Goal: Task Accomplishment & Management: Manage account settings

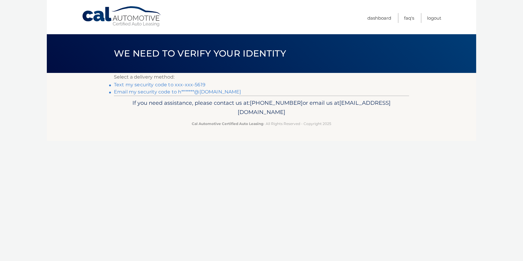
click at [194, 84] on link "Text my security code to xxx-xxx-5619" at bounding box center [160, 85] width 92 height 6
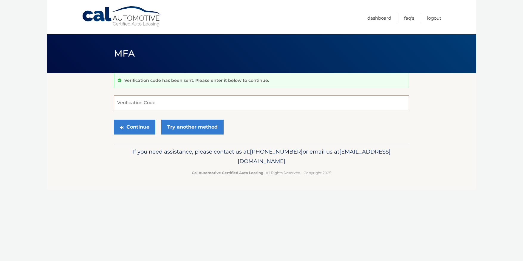
click at [176, 103] on input "Verification Code" at bounding box center [261, 102] width 295 height 15
type input "281972"
click at [138, 125] on button "Continue" at bounding box center [134, 127] width 41 height 15
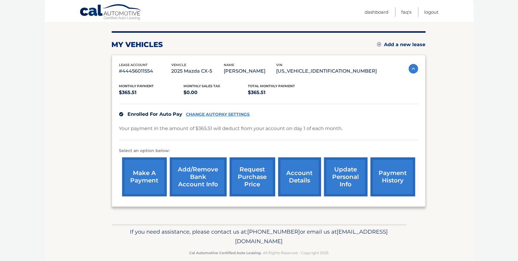
scroll to position [76, 0]
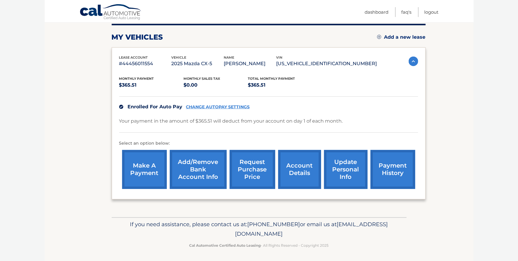
click at [387, 169] on link "payment history" at bounding box center [393, 169] width 45 height 39
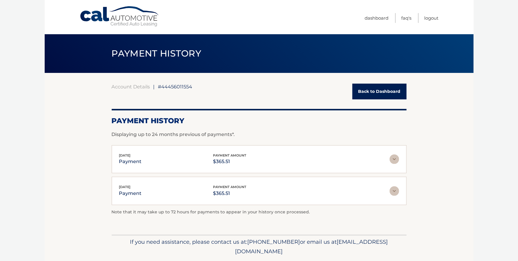
click at [396, 161] on img at bounding box center [395, 160] width 10 height 10
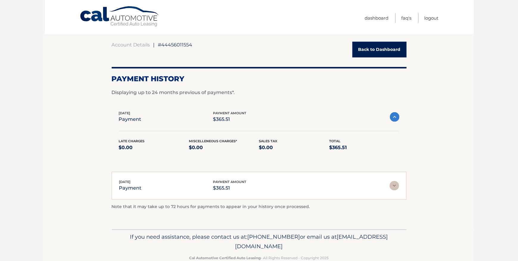
scroll to position [55, 0]
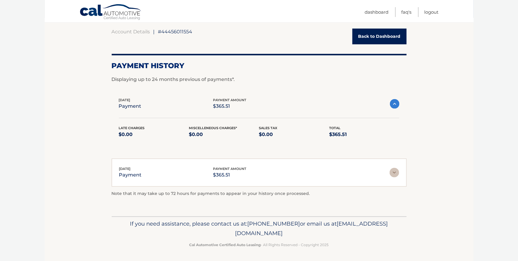
click at [393, 106] on img at bounding box center [395, 104] width 10 height 10
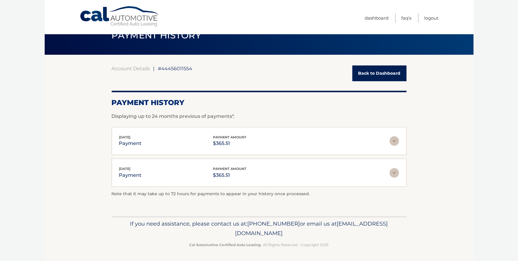
scroll to position [0, 0]
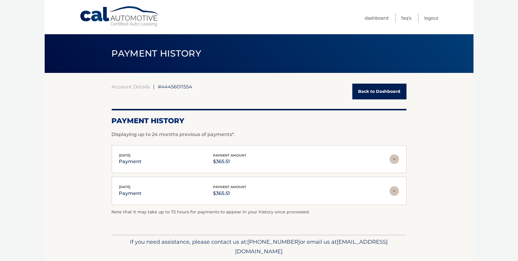
click at [374, 92] on link "Back to Dashboard" at bounding box center [380, 92] width 54 height 16
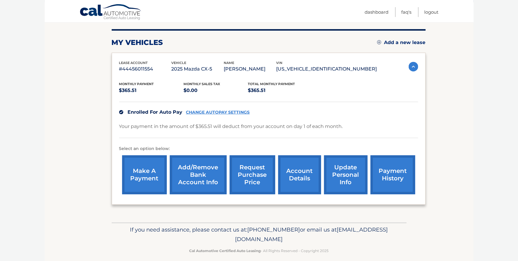
scroll to position [76, 0]
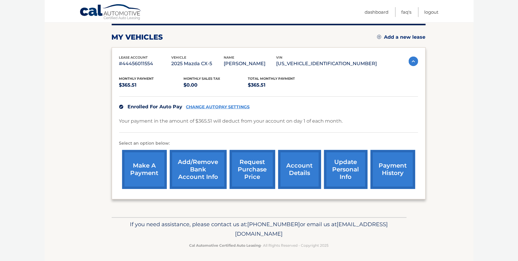
click at [146, 167] on link "make a payment" at bounding box center [144, 169] width 45 height 39
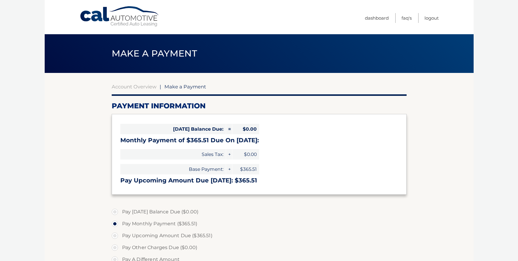
select select "YzAzZWZjNDMtYzgxZS00NmJmLWI3YTAtMzI1YjU4NWUzOTM1"
click at [376, 17] on link "Dashboard" at bounding box center [377, 18] width 24 height 10
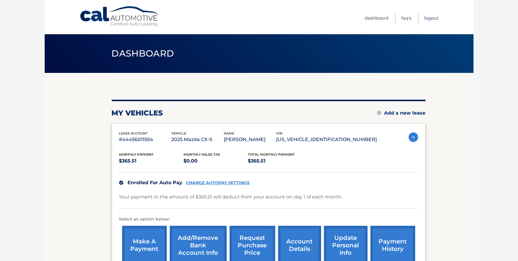
click at [430, 16] on link "Logout" at bounding box center [432, 18] width 14 height 10
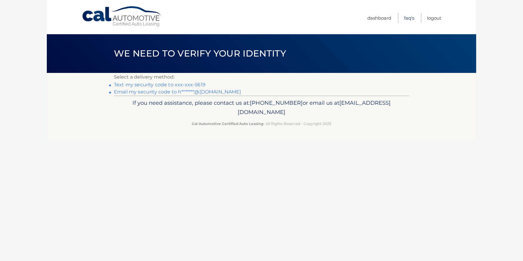
click at [407, 18] on link "FAQ's" at bounding box center [409, 18] width 10 height 10
click at [434, 19] on link "Logout" at bounding box center [434, 18] width 14 height 10
click at [161, 86] on link "Text my security code to xxx-xxx-5619" at bounding box center [160, 85] width 92 height 6
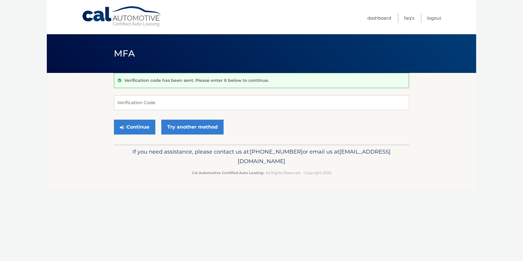
drag, startPoint x: 176, startPoint y: 94, endPoint x: 173, endPoint y: 104, distance: 9.5
click at [175, 94] on div "Verification code has been sent. Please enter it below to continue. Verificatio…" at bounding box center [261, 109] width 295 height 72
click at [173, 104] on input "Verification Code" at bounding box center [261, 102] width 295 height 15
type input "122109"
click at [142, 127] on button "Continue" at bounding box center [134, 127] width 41 height 15
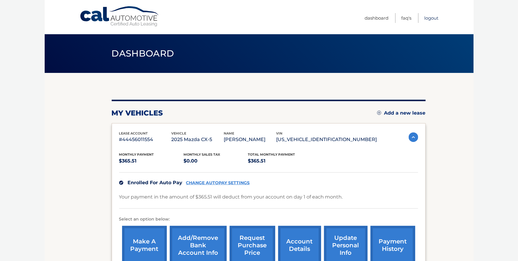
click at [433, 18] on link "Logout" at bounding box center [432, 18] width 14 height 10
